Goal: Task Accomplishment & Management: Complete application form

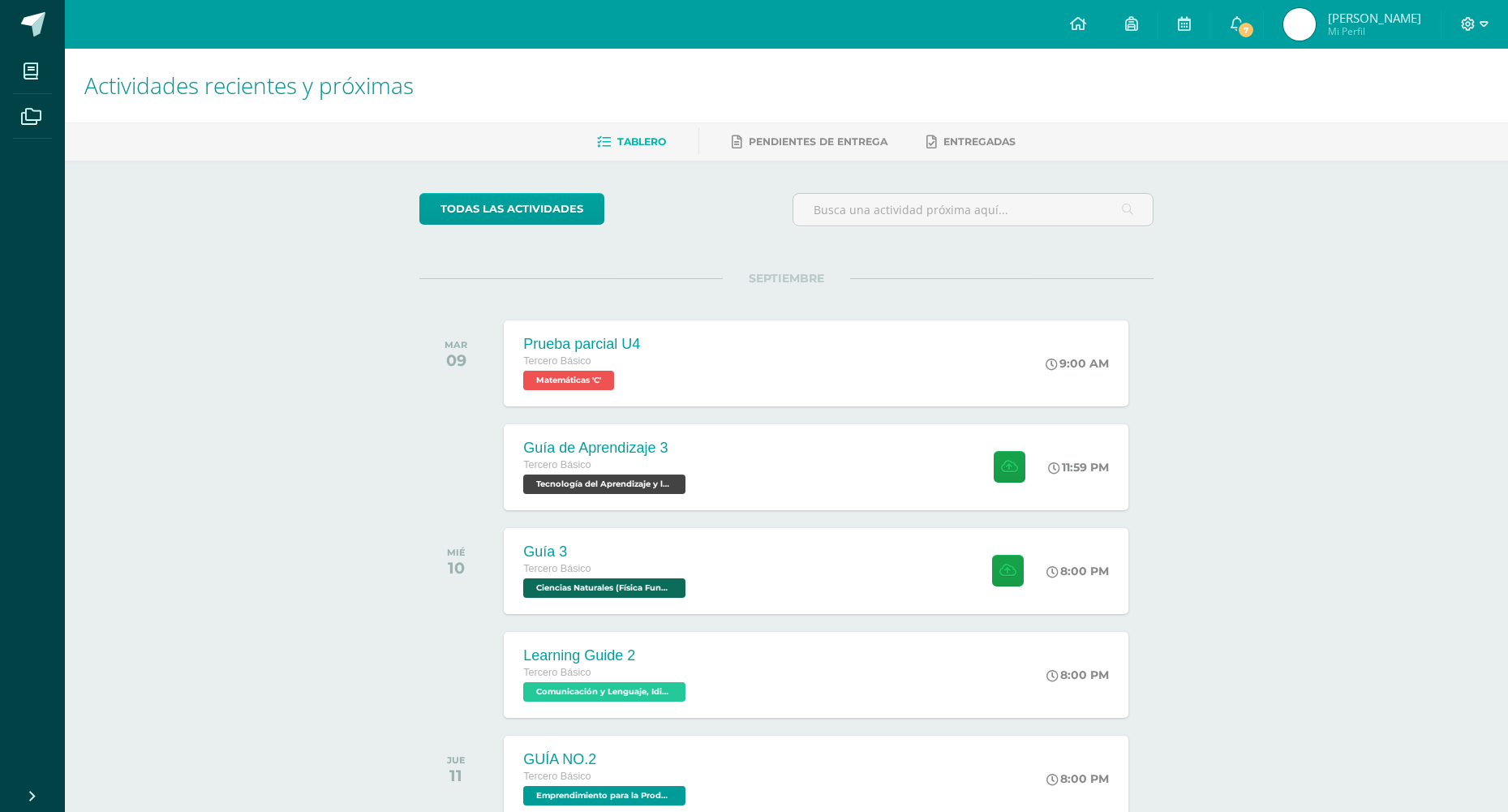
click at [1469, 23] on icon at bounding box center [1468, 24] width 14 height 14
click at [1387, 115] on icon at bounding box center [1382, 111] width 11 height 11
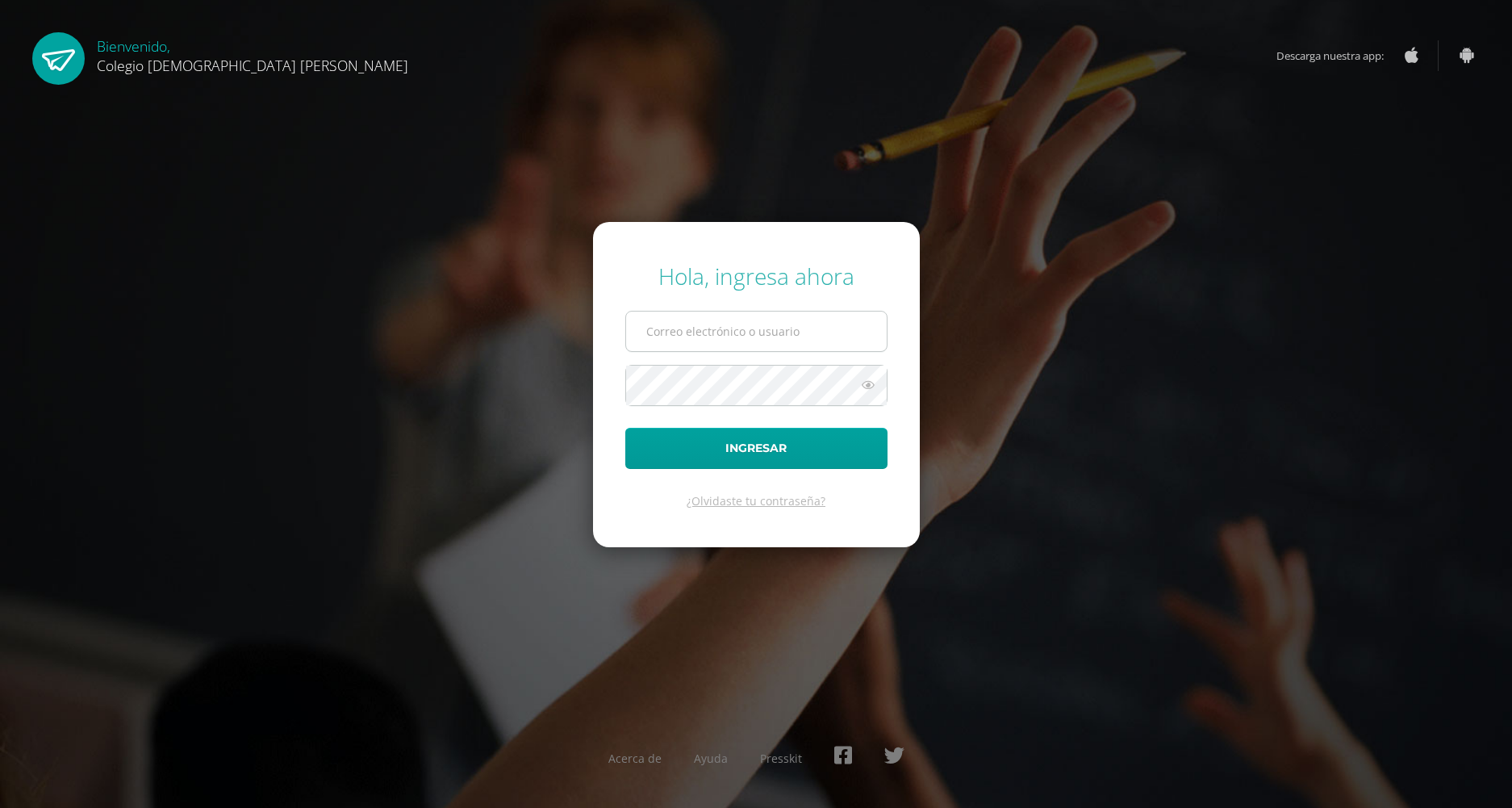
type input "[PERSON_NAME][EMAIL_ADDRESS][DOMAIN_NAME]"
drag, startPoint x: 823, startPoint y: 350, endPoint x: 527, endPoint y: 319, distance: 297.6
click at [527, 319] on div "Hola, ingresa ahora [PERSON_NAME][EMAIL_ADDRESS][DOMAIN_NAME] Ingresar ¿Olvidas…" at bounding box center [756, 403] width 1041 height 311
type input "[PERSON_NAME][EMAIL_ADDRESS][DOMAIN_NAME]"
click at [550, 400] on div "Hola, ingresa ahora [PERSON_NAME][EMAIL_ADDRESS][DOMAIN_NAME] Ingresar ¿Olvidas…" at bounding box center [756, 403] width 1041 height 311
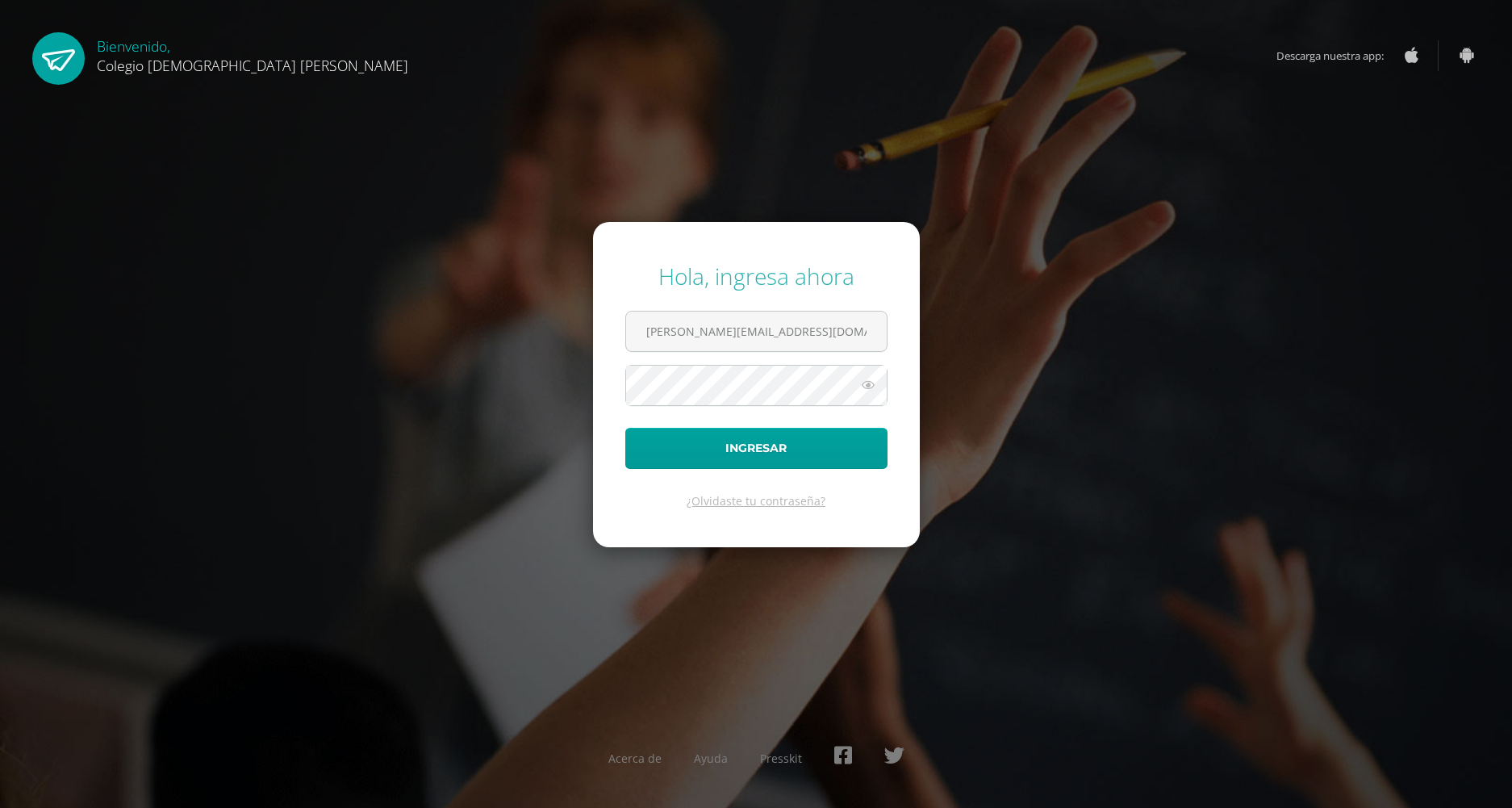
click at [873, 377] on icon at bounding box center [868, 384] width 21 height 19
click at [361, 387] on div "Hola, ingresa ahora [PERSON_NAME][EMAIL_ADDRESS][DOMAIN_NAME] Ingresar ¿Olvidas…" at bounding box center [756, 403] width 1041 height 311
click at [789, 431] on button "Ingresar" at bounding box center [756, 448] width 262 height 41
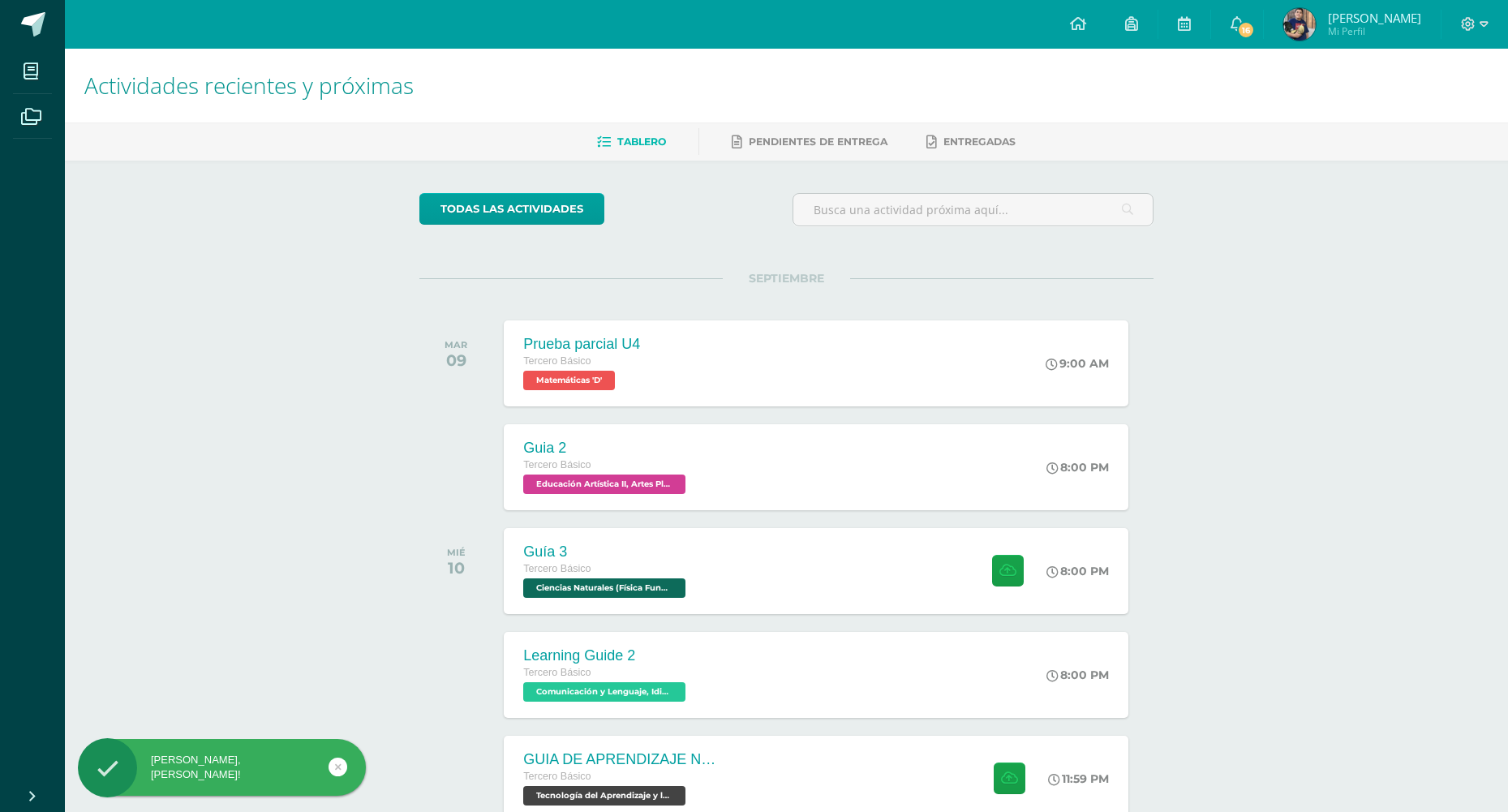
click at [1332, 27] on span "Selvyn Andres Mi Perfil" at bounding box center [1352, 24] width 144 height 32
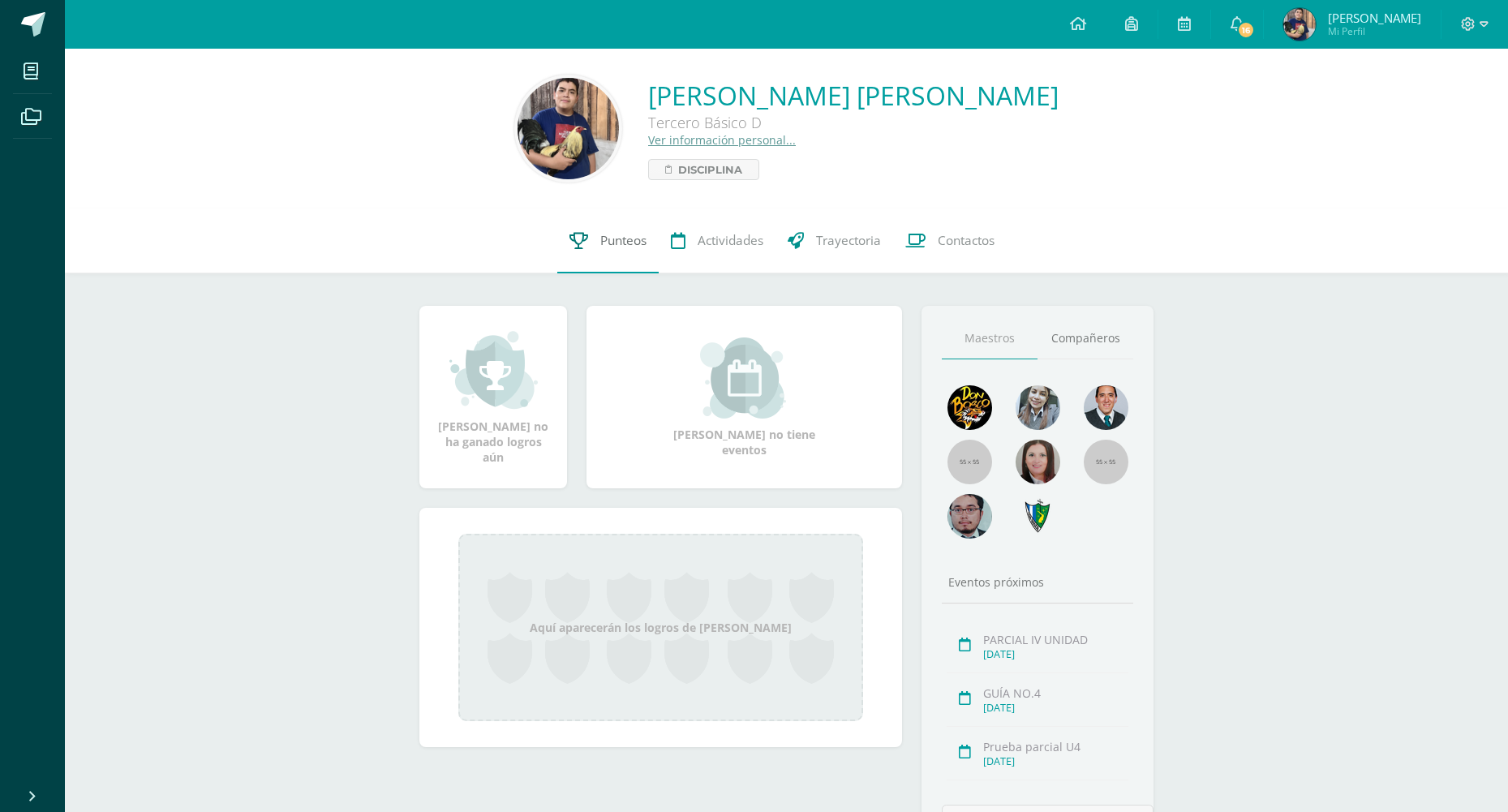
click at [610, 240] on span "Punteos" at bounding box center [623, 240] width 47 height 17
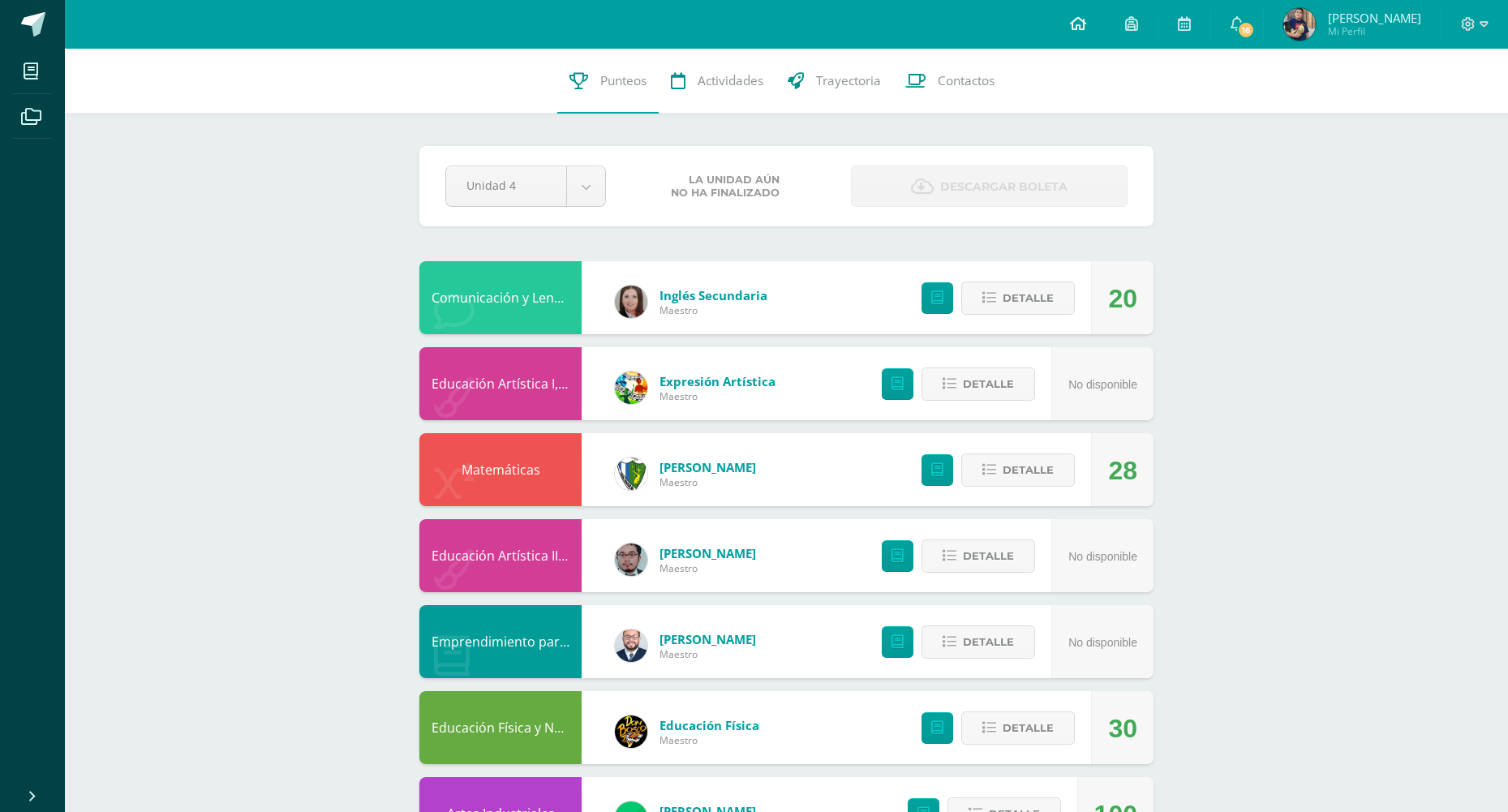
click at [1086, 24] on icon at bounding box center [1078, 24] width 16 height 15
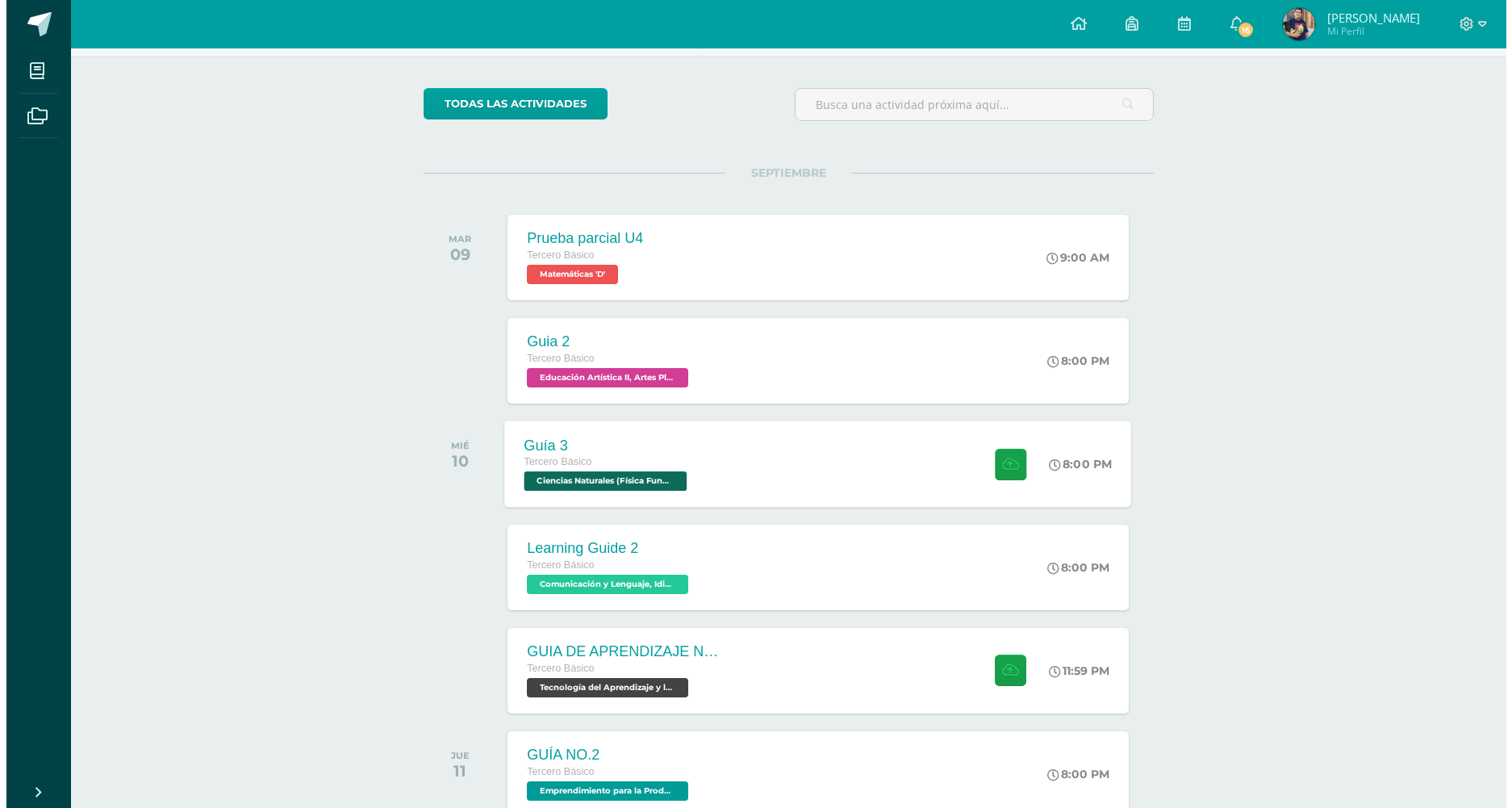
scroll to position [215, 0]
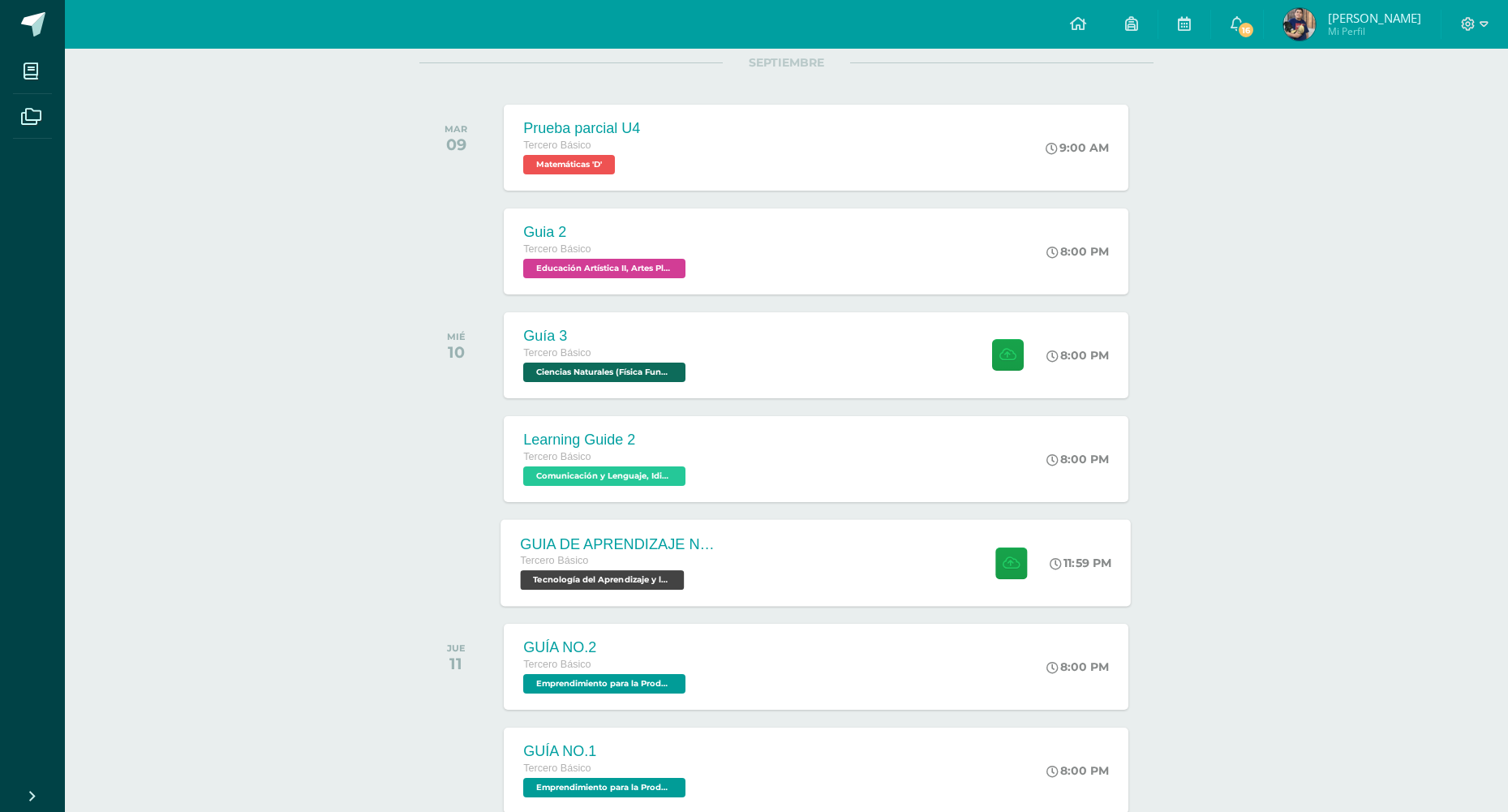
click at [855, 572] on div "GUIA DE APRENDIZAJE NO 3 / VIDEO Tercero Básico Tecnología del Aprendizaje y la…" at bounding box center [816, 562] width 630 height 87
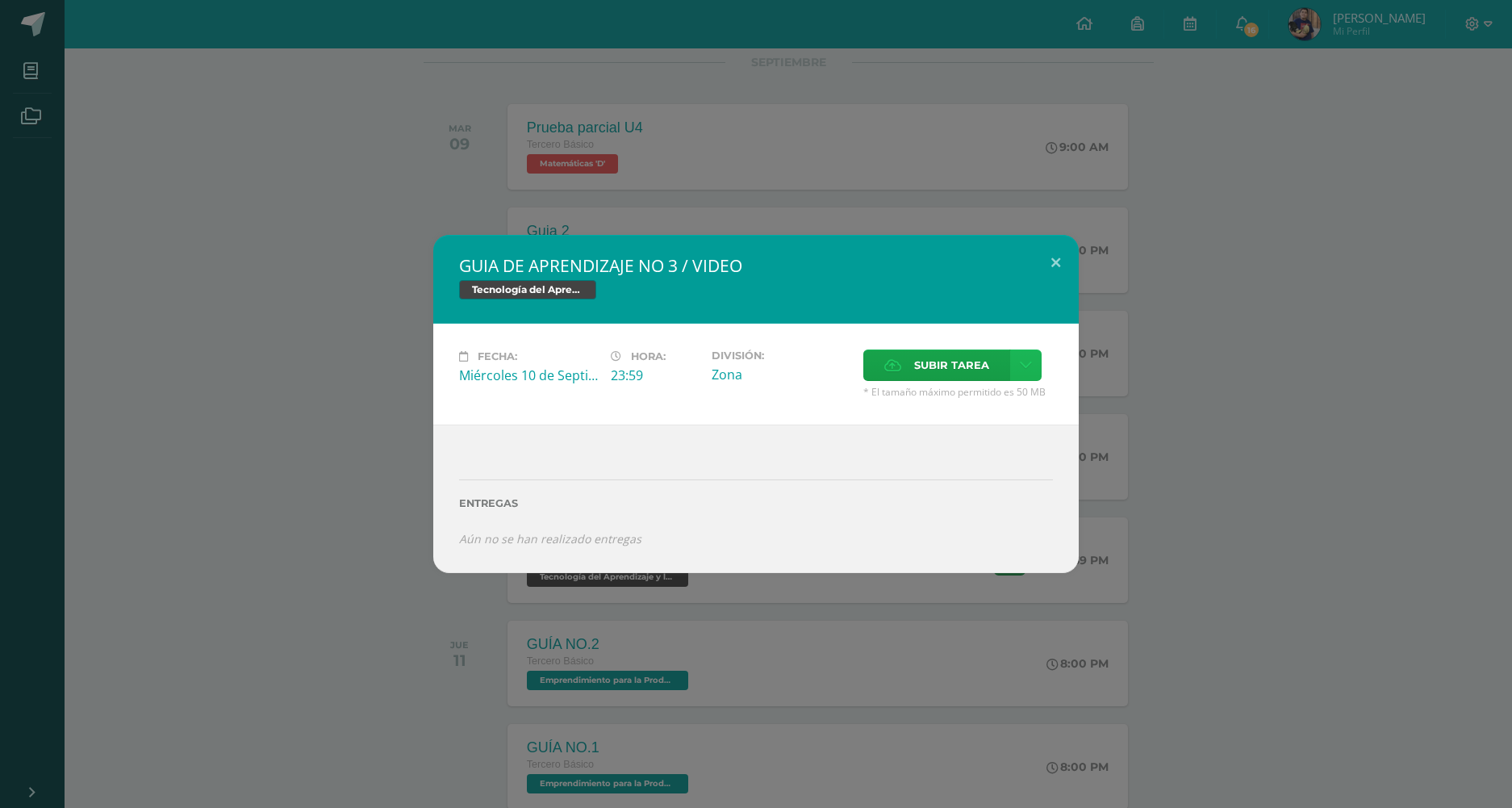
click at [1021, 362] on icon at bounding box center [1025, 365] width 12 height 14
click at [974, 405] on span "Subir enlace" at bounding box center [957, 399] width 67 height 15
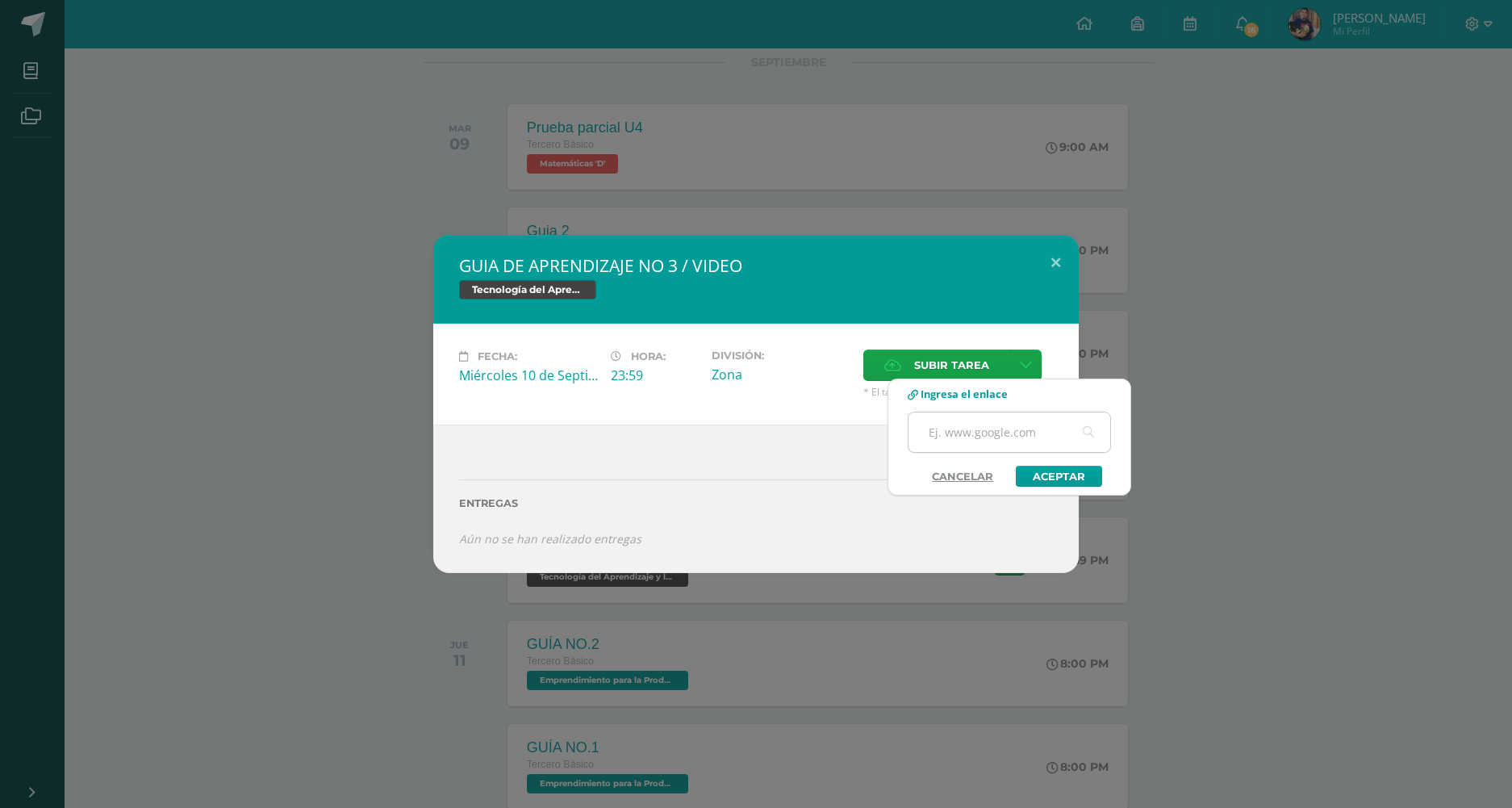
click at [972, 425] on input "text" at bounding box center [1010, 431] width 202 height 39
paste input "https://youtu.be/qPW28hdkMQI"
type input "https://youtu.be/qPW28hdkMQI"
click at [1062, 483] on link "Aceptar" at bounding box center [1059, 476] width 86 height 21
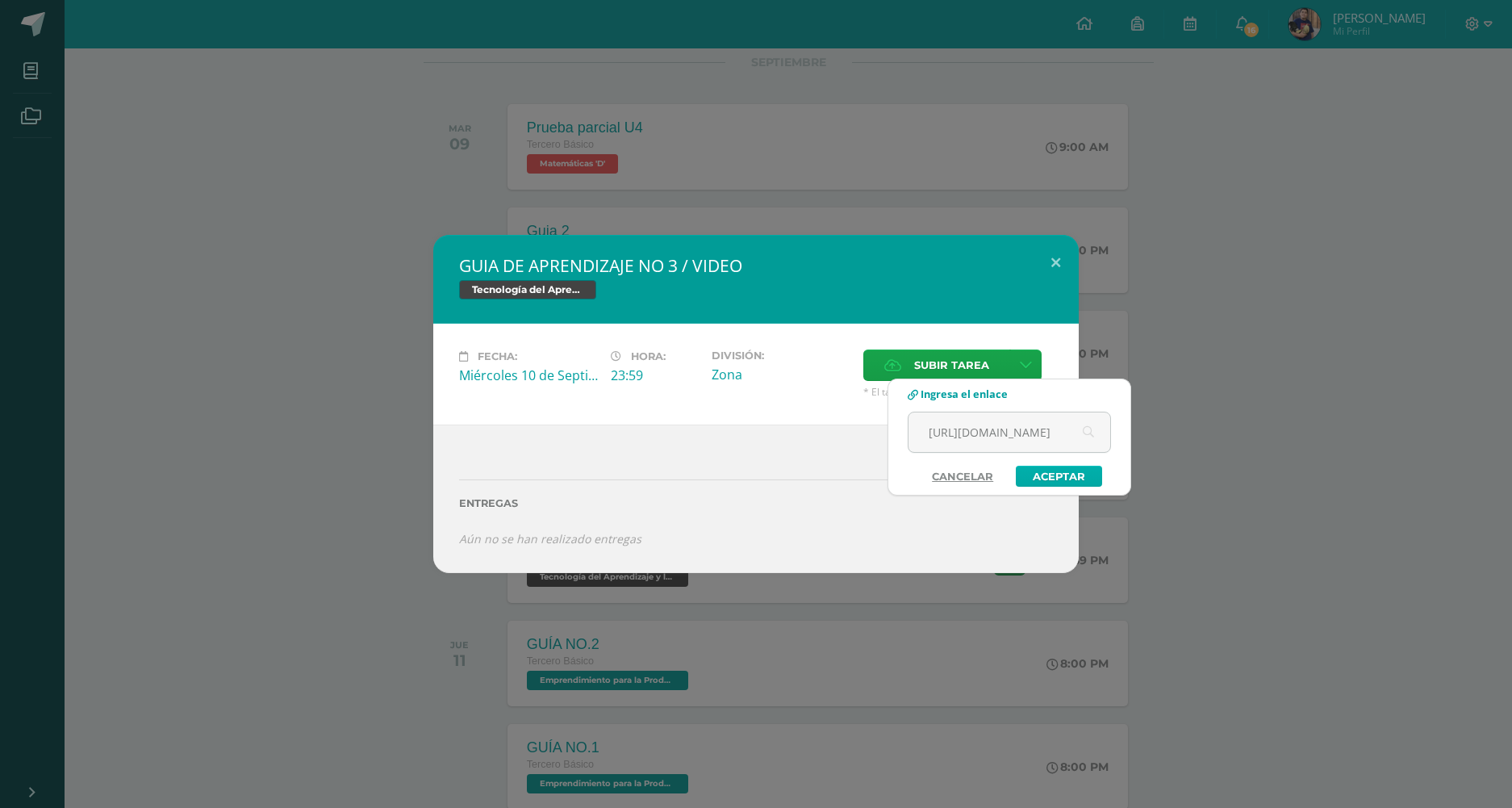
scroll to position [0, 0]
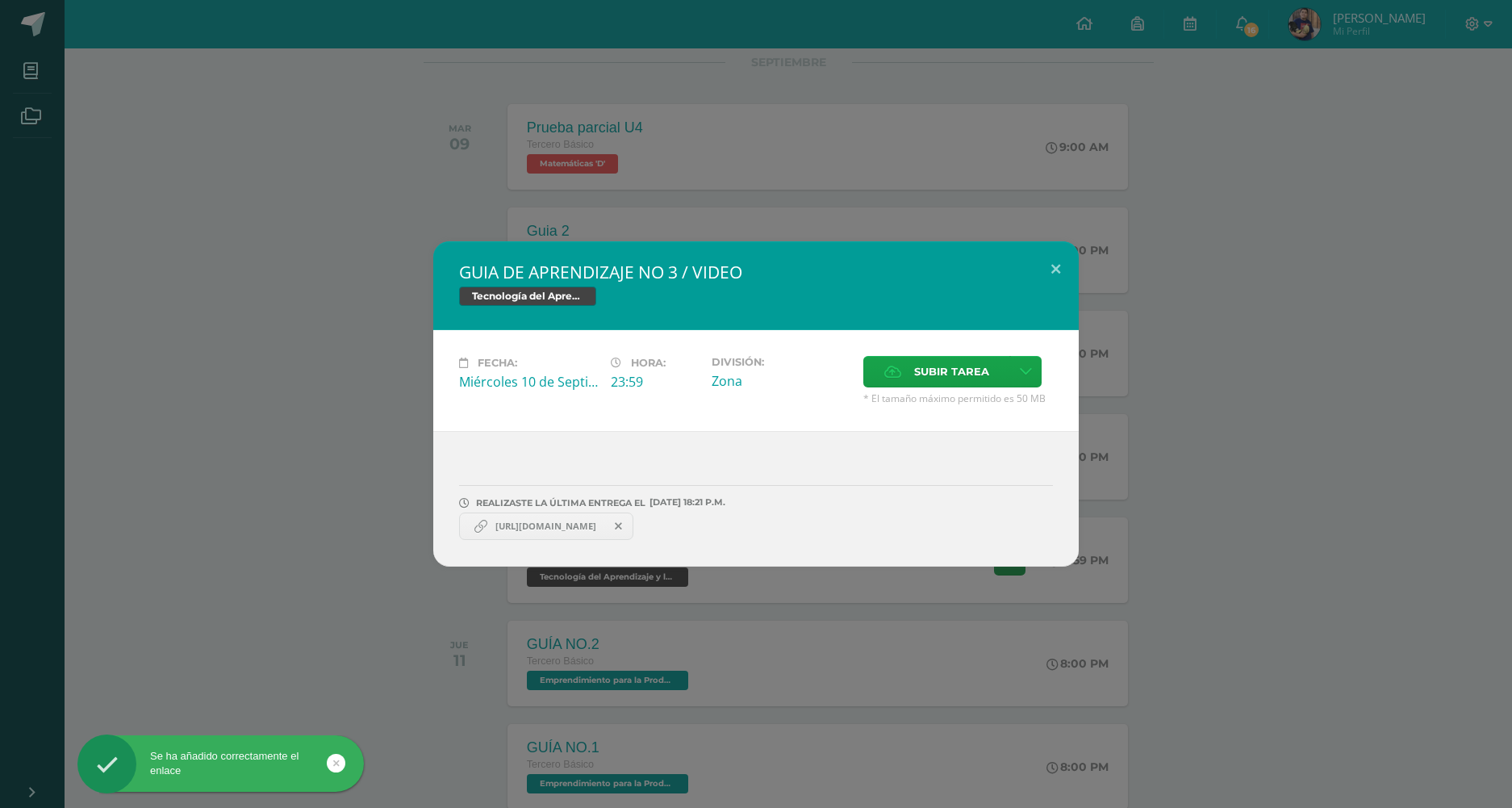
click at [588, 527] on span "https://youtu.be/qPW28hdkMQI" at bounding box center [546, 526] width 117 height 13
click at [519, 527] on span "https://youtu.be/qPW28hdkMQI" at bounding box center [546, 526] width 117 height 13
click at [475, 531] on icon at bounding box center [480, 526] width 13 height 13
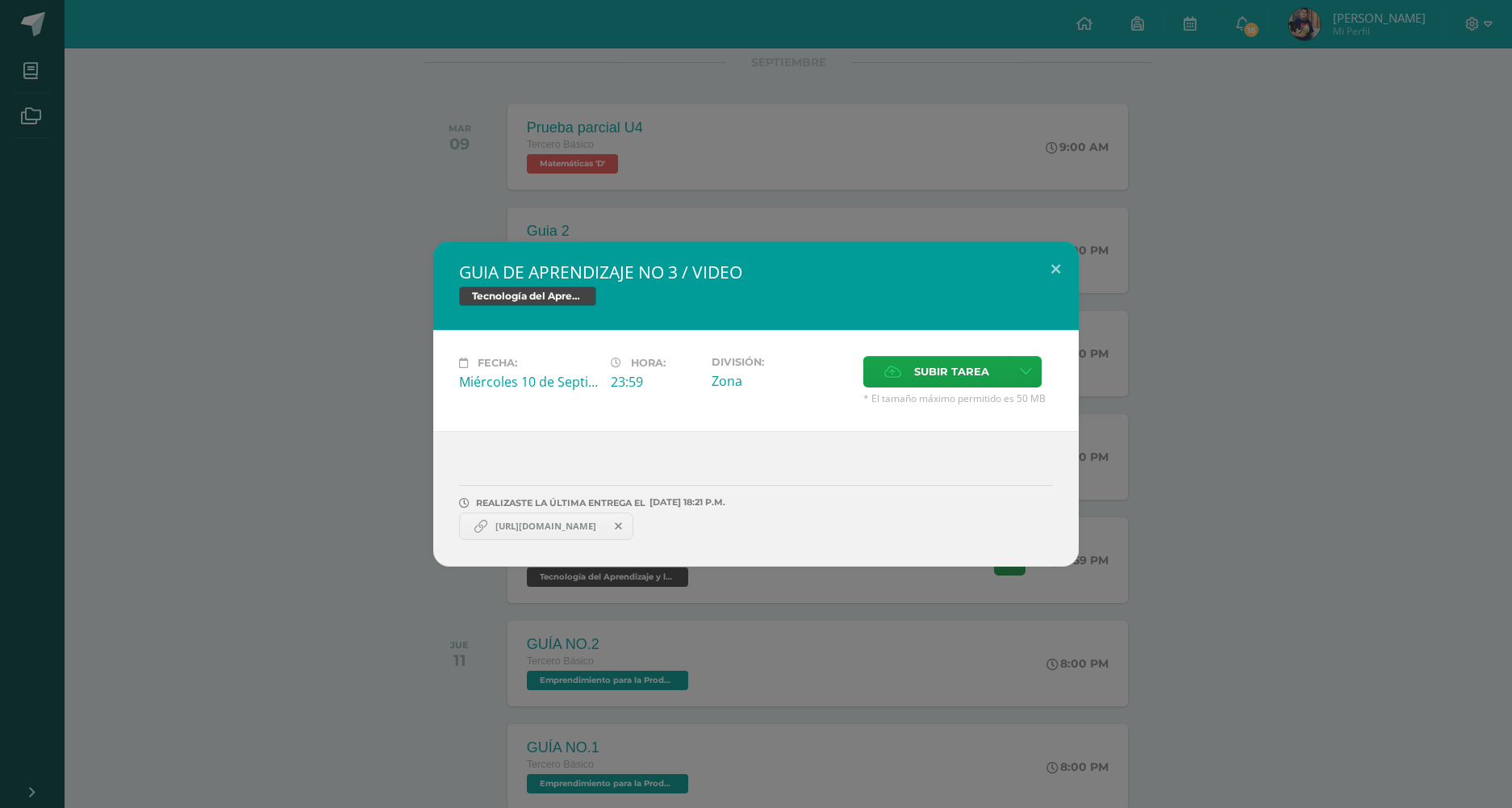
click at [485, 526] on icon at bounding box center [480, 526] width 13 height 13
click at [524, 524] on span "https://youtu.be/qPW28hdkMQI" at bounding box center [546, 526] width 117 height 13
